Goal: Check status: Check status

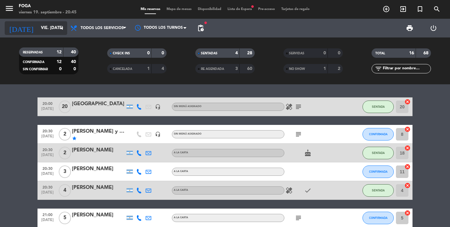
click at [49, 28] on input "vie. [DATE]" at bounding box center [65, 27] width 55 height 11
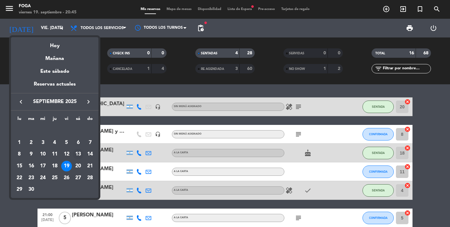
click at [79, 159] on div "13" at bounding box center [78, 154] width 11 height 11
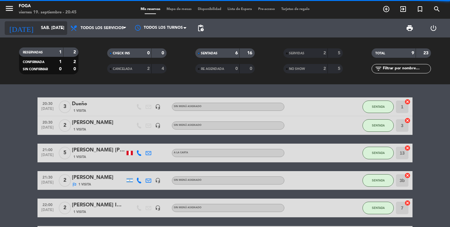
click at [57, 31] on input "sáb. [DATE]" at bounding box center [65, 27] width 55 height 11
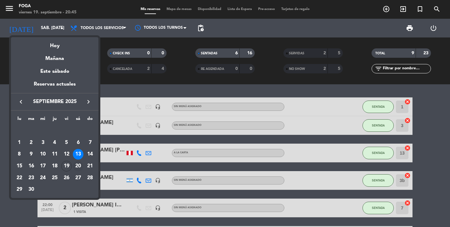
click at [79, 168] on div "20" at bounding box center [78, 166] width 11 height 11
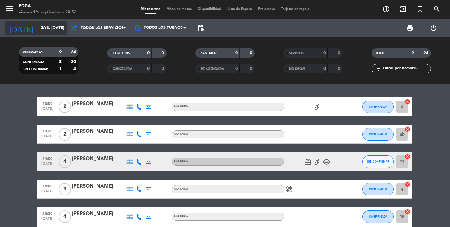
click at [41, 29] on input "sáb. [DATE]" at bounding box center [65, 27] width 55 height 11
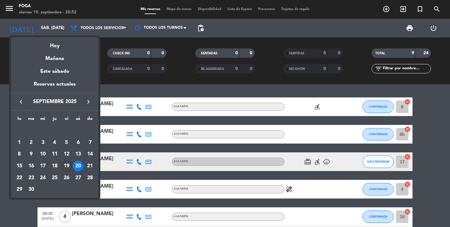
click at [68, 163] on div "19" at bounding box center [66, 166] width 11 height 11
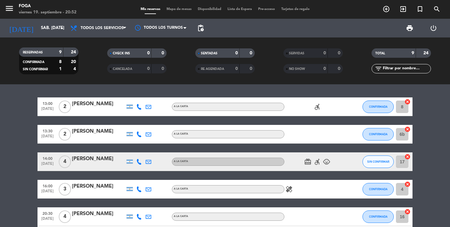
type input "vie. [DATE]"
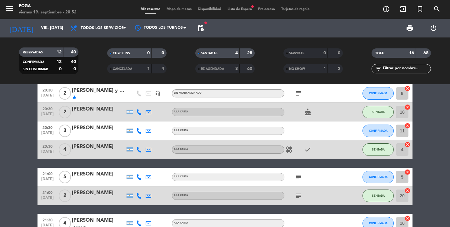
scroll to position [39, 0]
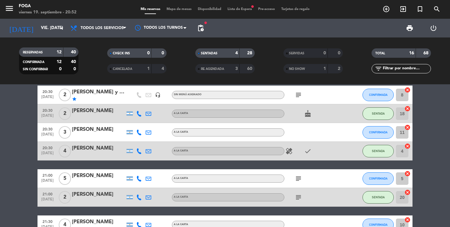
click at [231, 63] on div "SENTADAS 4 28" at bounding box center [225, 56] width 88 height 16
click at [229, 71] on div "3" at bounding box center [231, 68] width 12 height 7
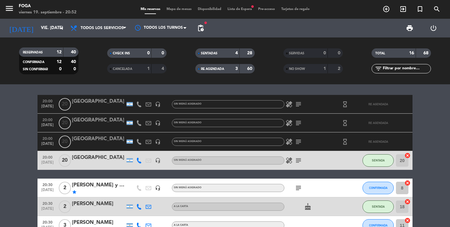
scroll to position [0, 0]
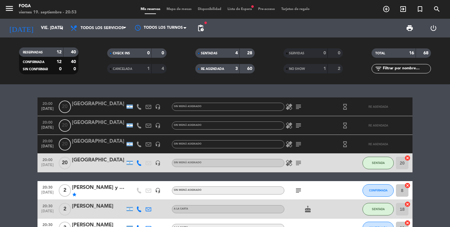
click at [45, 47] on div "RESERVADAS 12 40 CONFIRMADA 12 40 SIN CONFIRMAR 0 0" at bounding box center [49, 61] width 88 height 34
click at [43, 53] on div "RESERVADAS" at bounding box center [35, 52] width 29 height 7
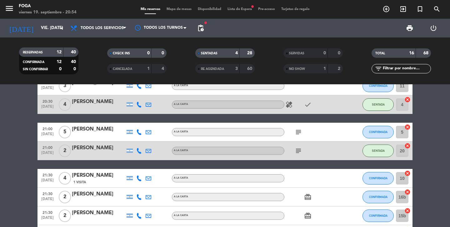
scroll to position [86, 0]
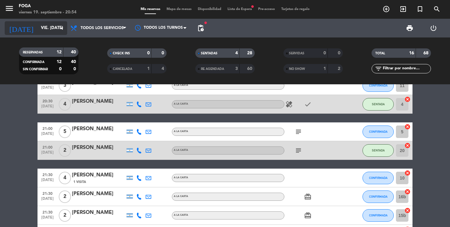
click at [41, 29] on input "vie. [DATE]" at bounding box center [65, 27] width 55 height 11
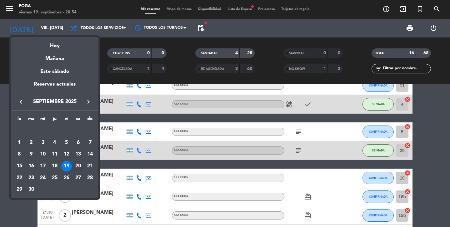
click at [77, 166] on div "20" at bounding box center [78, 166] width 11 height 11
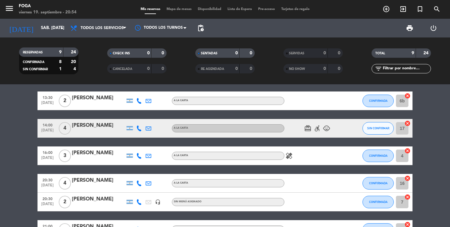
scroll to position [0, 0]
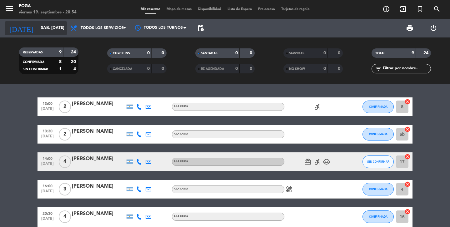
click at [53, 27] on input "sáb. [DATE]" at bounding box center [65, 27] width 55 height 11
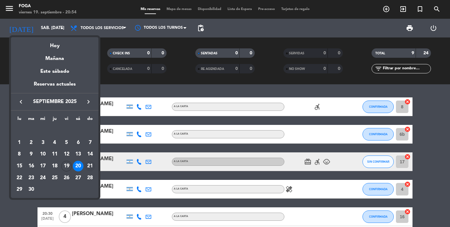
click at [91, 169] on div "21" at bounding box center [90, 166] width 11 height 11
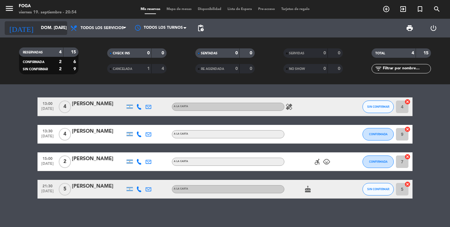
click at [48, 30] on input "dom. 21 sep." at bounding box center [65, 27] width 55 height 11
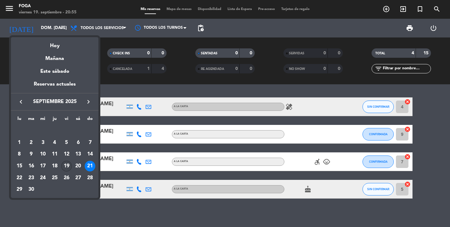
click at [69, 166] on div "19" at bounding box center [66, 166] width 11 height 11
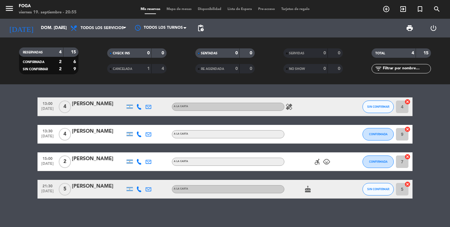
type input "vie. [DATE]"
